Goal: Browse casually

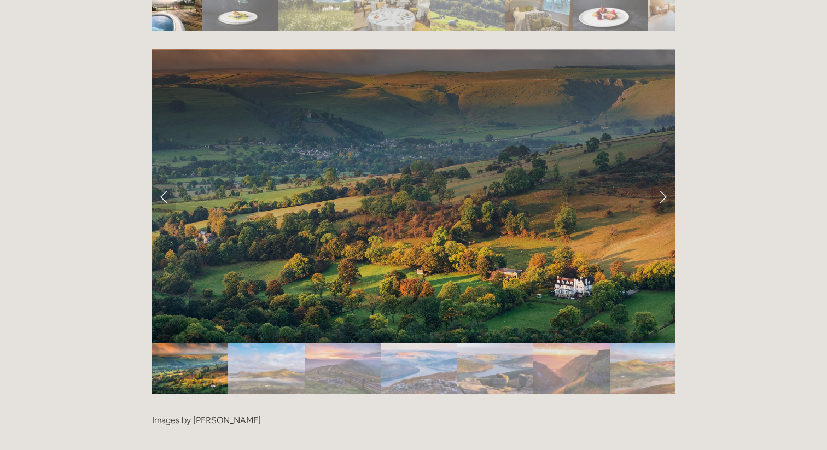
scroll to position [2204, 0]
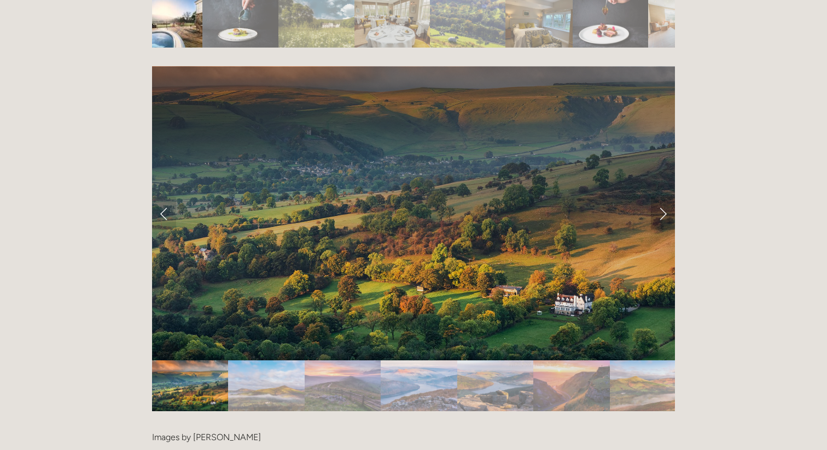
click at [665, 197] on link "Next Slide" at bounding box center [663, 213] width 24 height 33
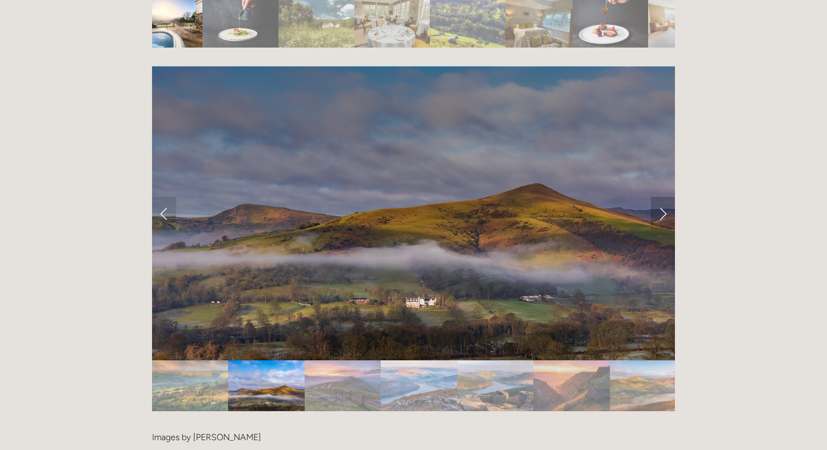
click at [665, 197] on link "Next Slide" at bounding box center [663, 213] width 24 height 33
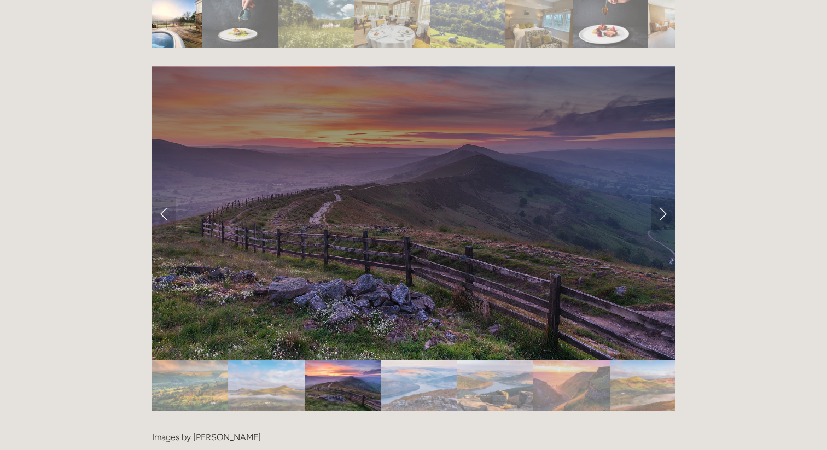
click at [665, 197] on link "Next Slide" at bounding box center [663, 213] width 24 height 33
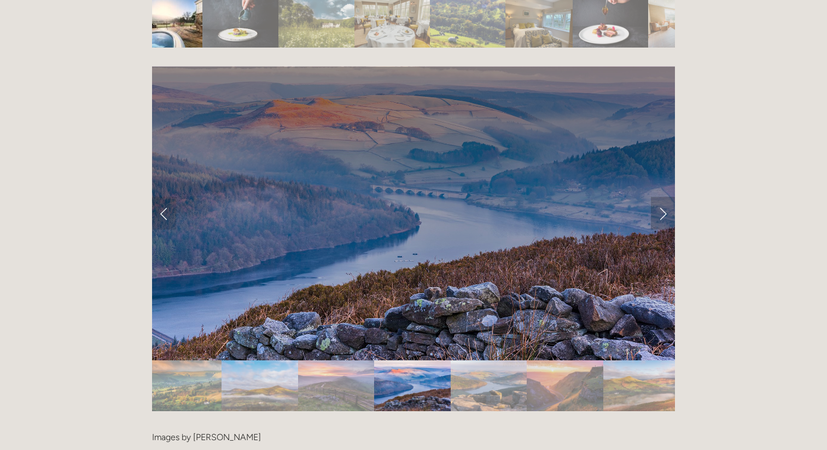
click at [665, 197] on link "Next Slide" at bounding box center [663, 213] width 24 height 33
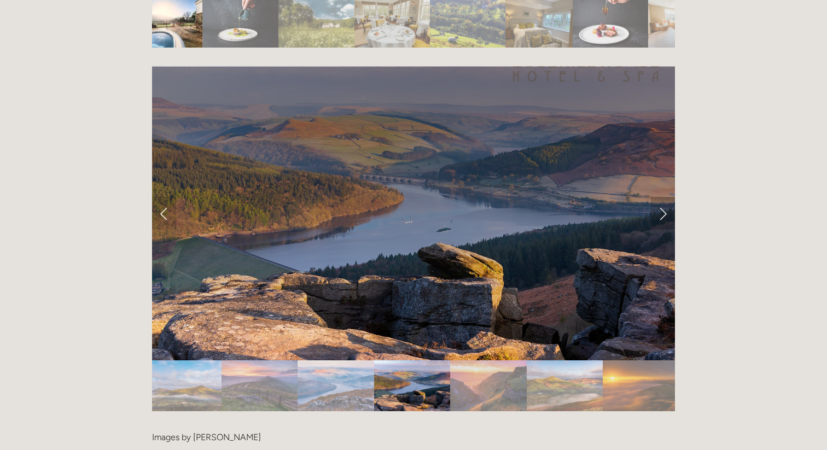
click at [665, 197] on link "Next Slide" at bounding box center [663, 213] width 24 height 33
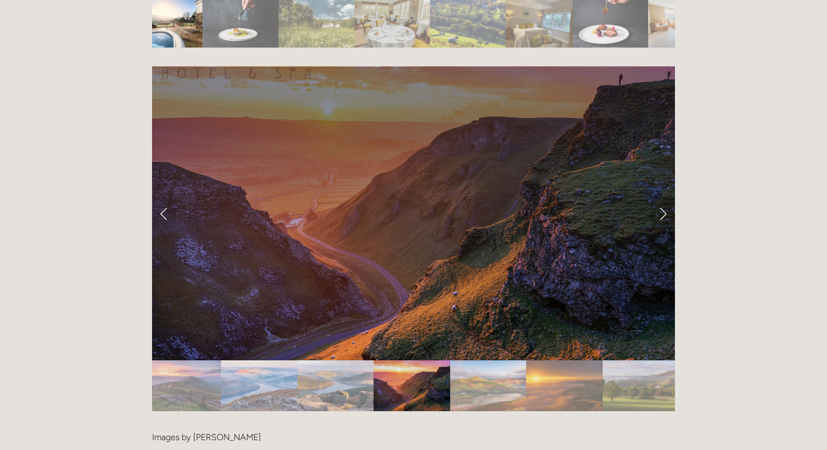
click at [665, 197] on link "Next Slide" at bounding box center [663, 213] width 24 height 33
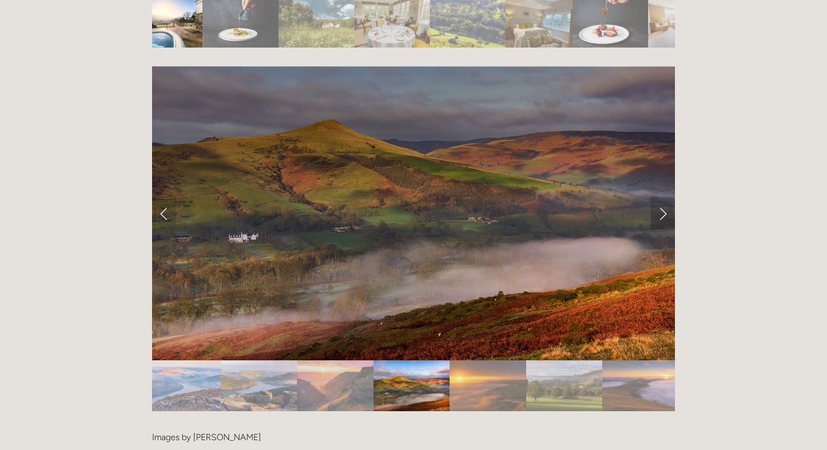
click at [665, 197] on link "Next Slide" at bounding box center [663, 213] width 24 height 33
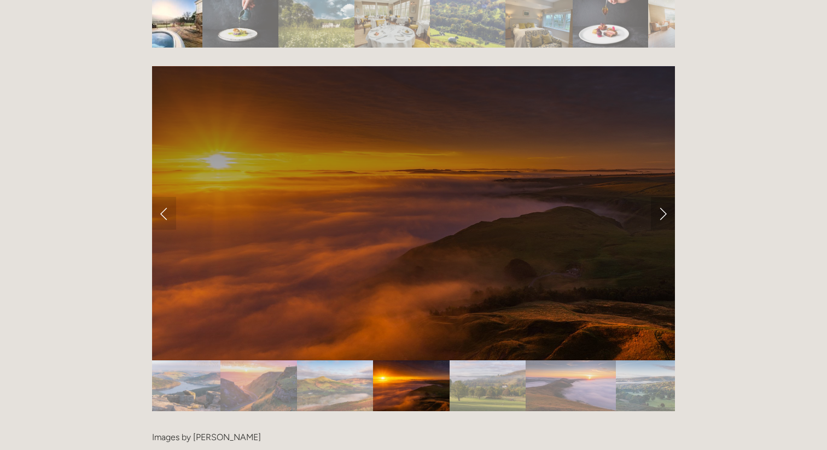
click at [665, 197] on link "Next Slide" at bounding box center [663, 213] width 24 height 33
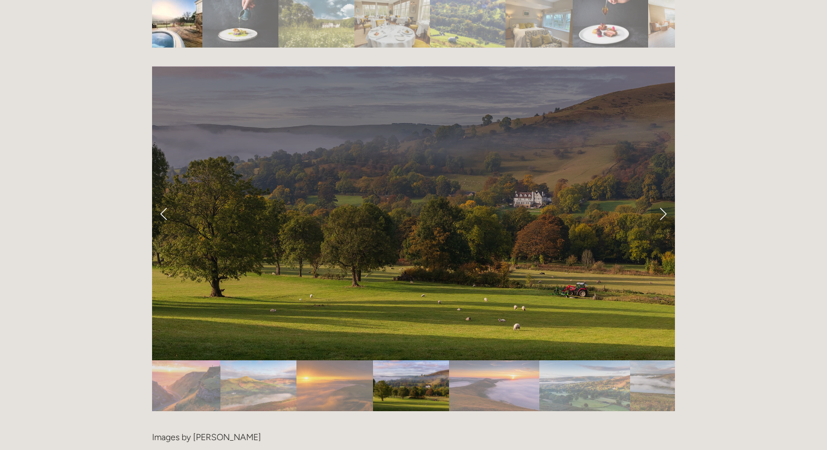
click at [665, 197] on link "Next Slide" at bounding box center [663, 213] width 24 height 33
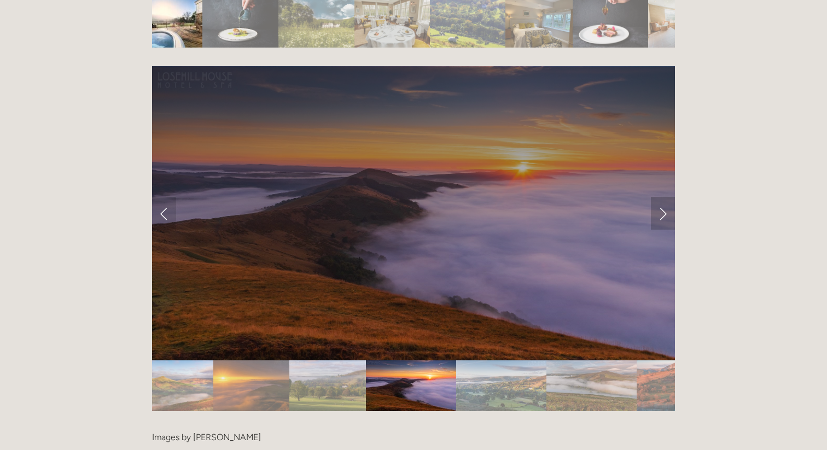
click at [665, 197] on link "Next Slide" at bounding box center [663, 213] width 24 height 33
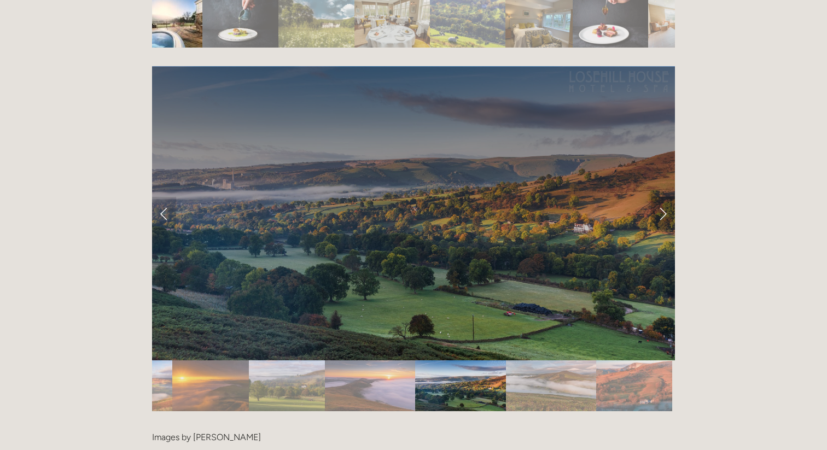
click at [665, 197] on link "Next Slide" at bounding box center [663, 213] width 24 height 33
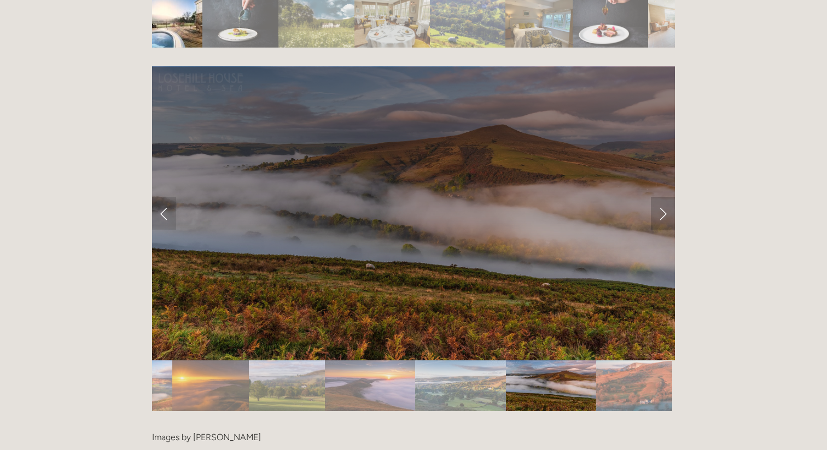
click at [665, 197] on link "Next Slide" at bounding box center [663, 213] width 24 height 33
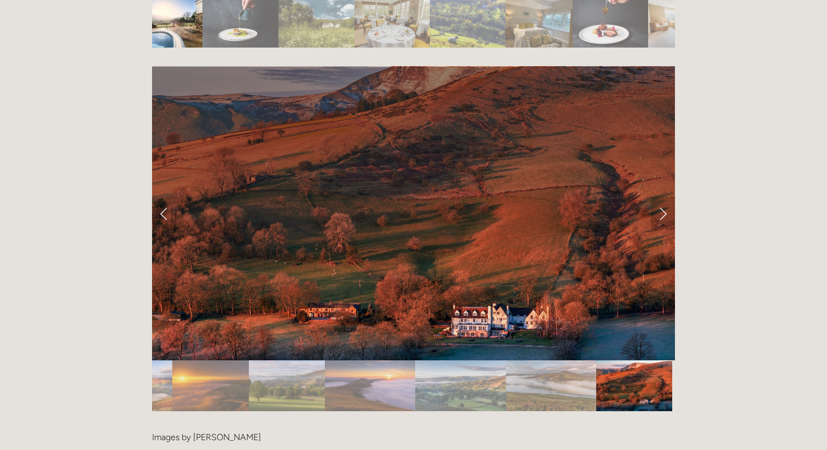
click at [665, 197] on link "Next Slide" at bounding box center [663, 213] width 24 height 33
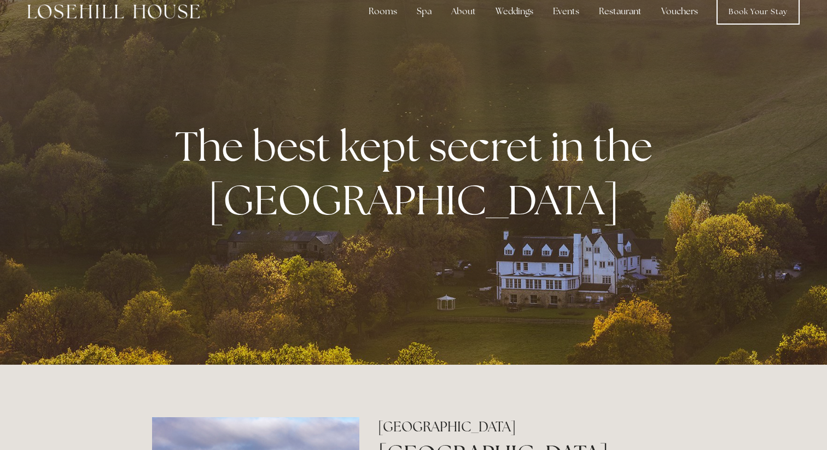
scroll to position [0, 0]
